Goal: Navigation & Orientation: Find specific page/section

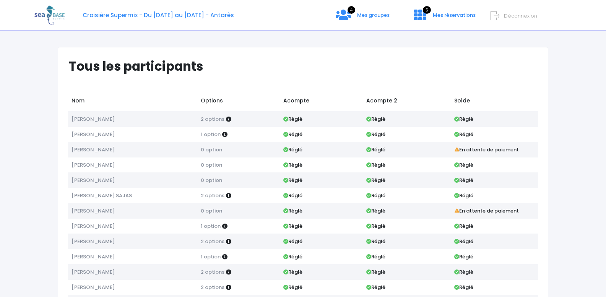
scroll to position [64, 0]
click at [354, 16] on link "4 Mes groupes" at bounding box center [363, 17] width 66 height 7
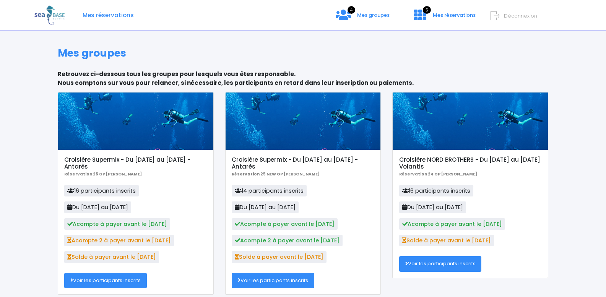
click at [135, 133] on div at bounding box center [135, 121] width 155 height 57
